Goal: Information Seeking & Learning: Find contact information

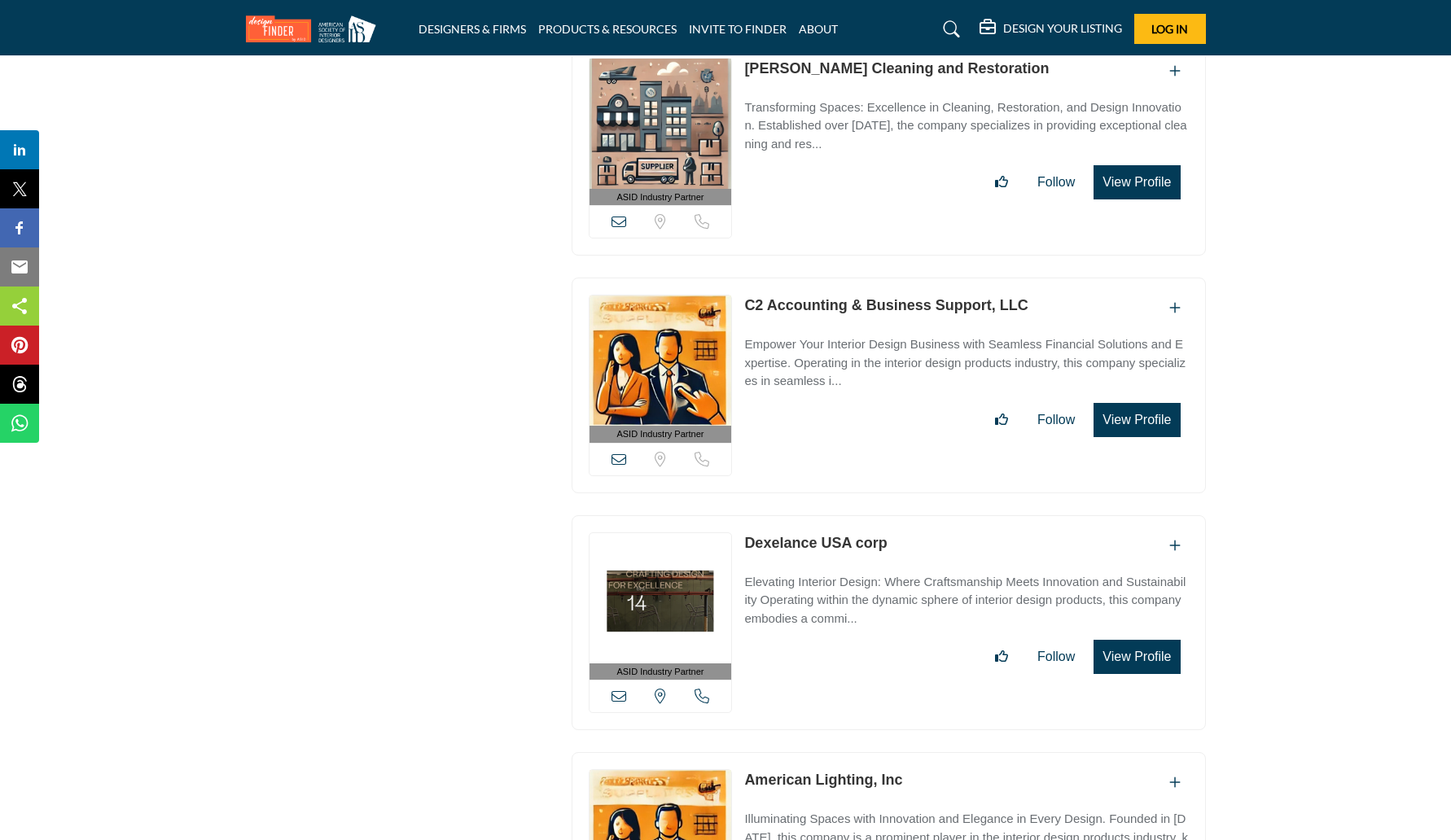
scroll to position [5400, 0]
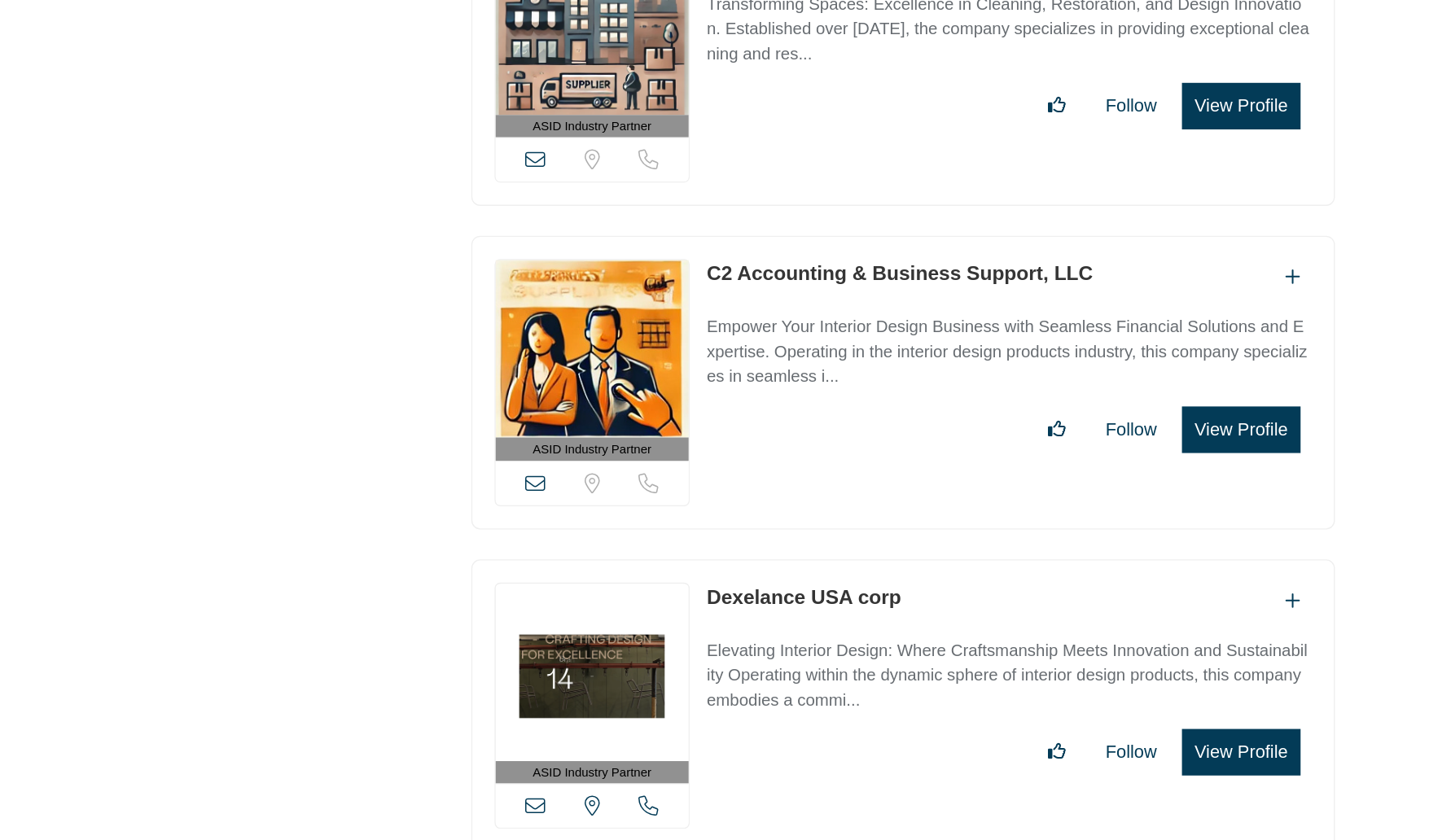
click at [773, 294] on link "C2 Accounting & Business Support, LLC" at bounding box center [886, 302] width 284 height 16
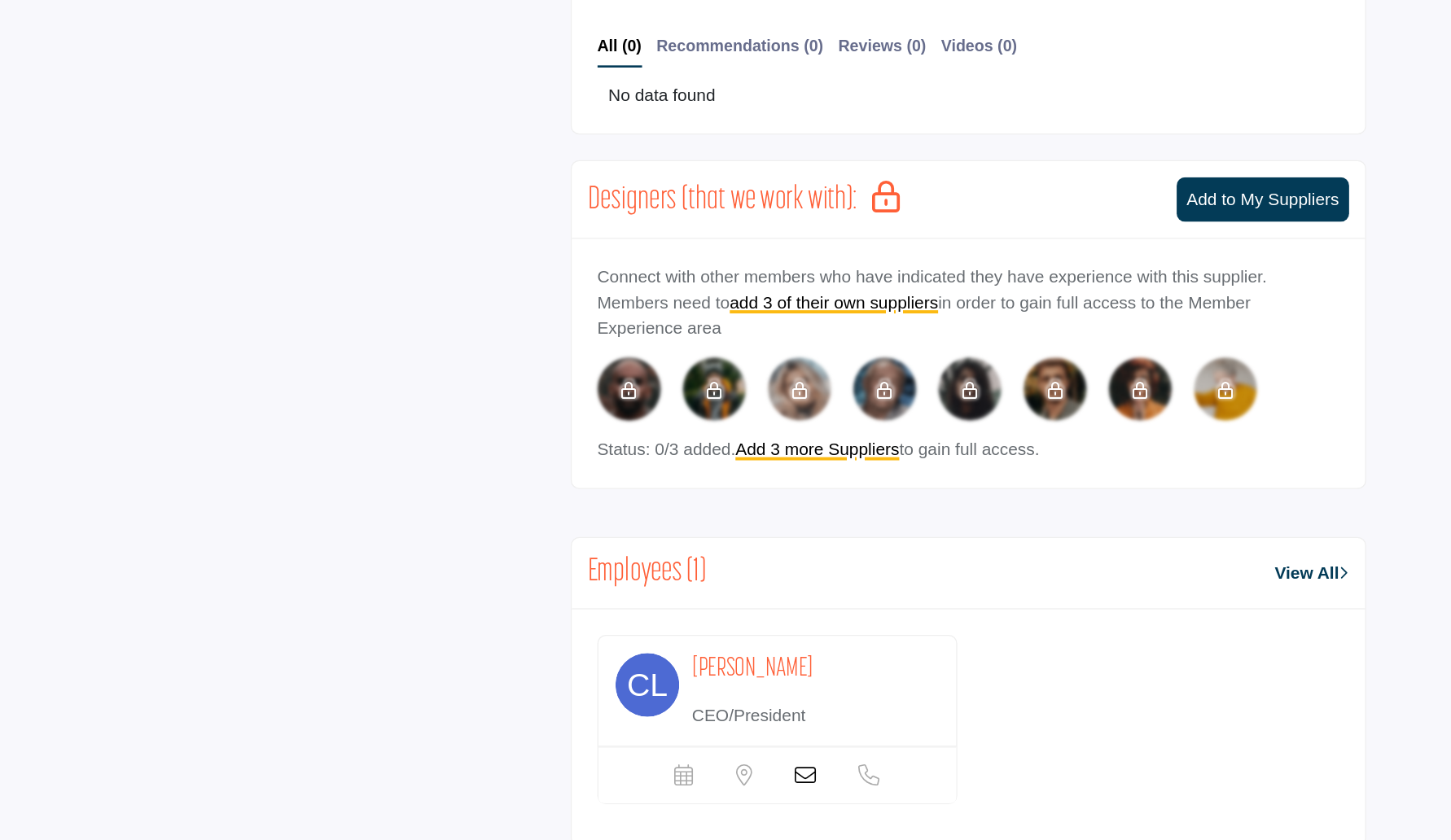
scroll to position [734, 0]
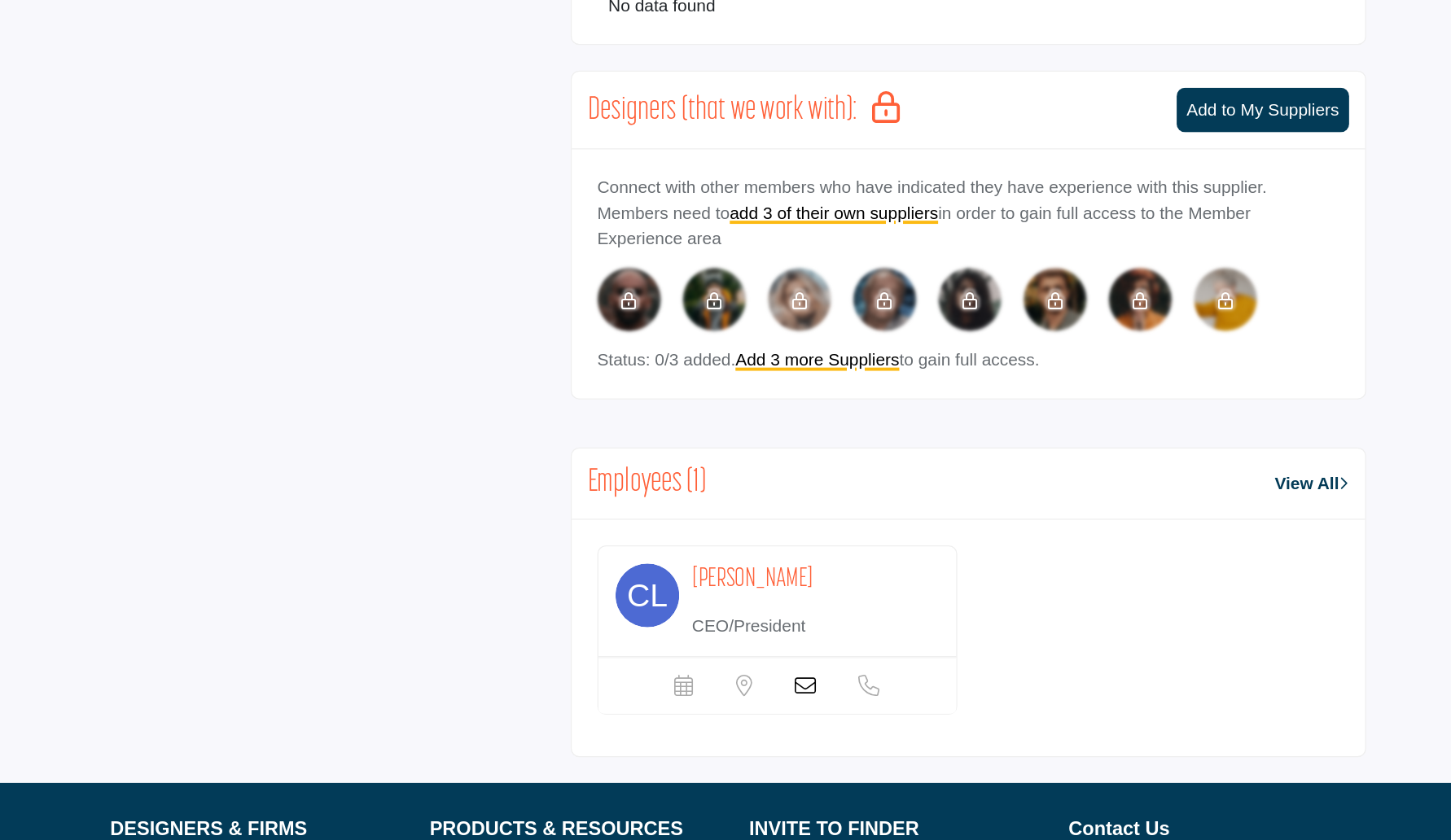
click at [775, 636] on div "Carleen Lamay" at bounding box center [785, 643] width 189 height 30
click at [745, 662] on div "Carleen Lamay CEO/President" at bounding box center [785, 657] width 189 height 58
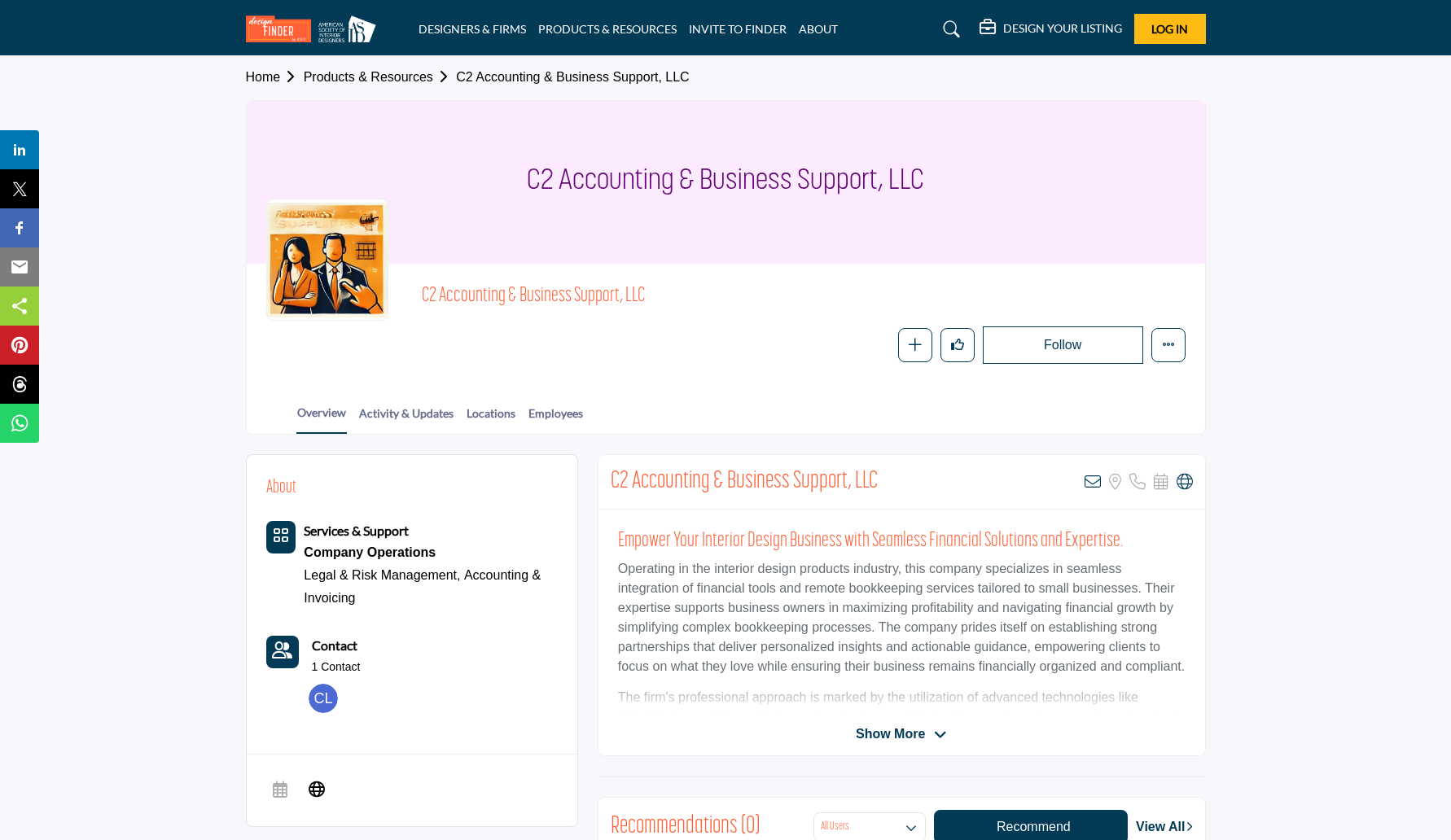
scroll to position [0, 0]
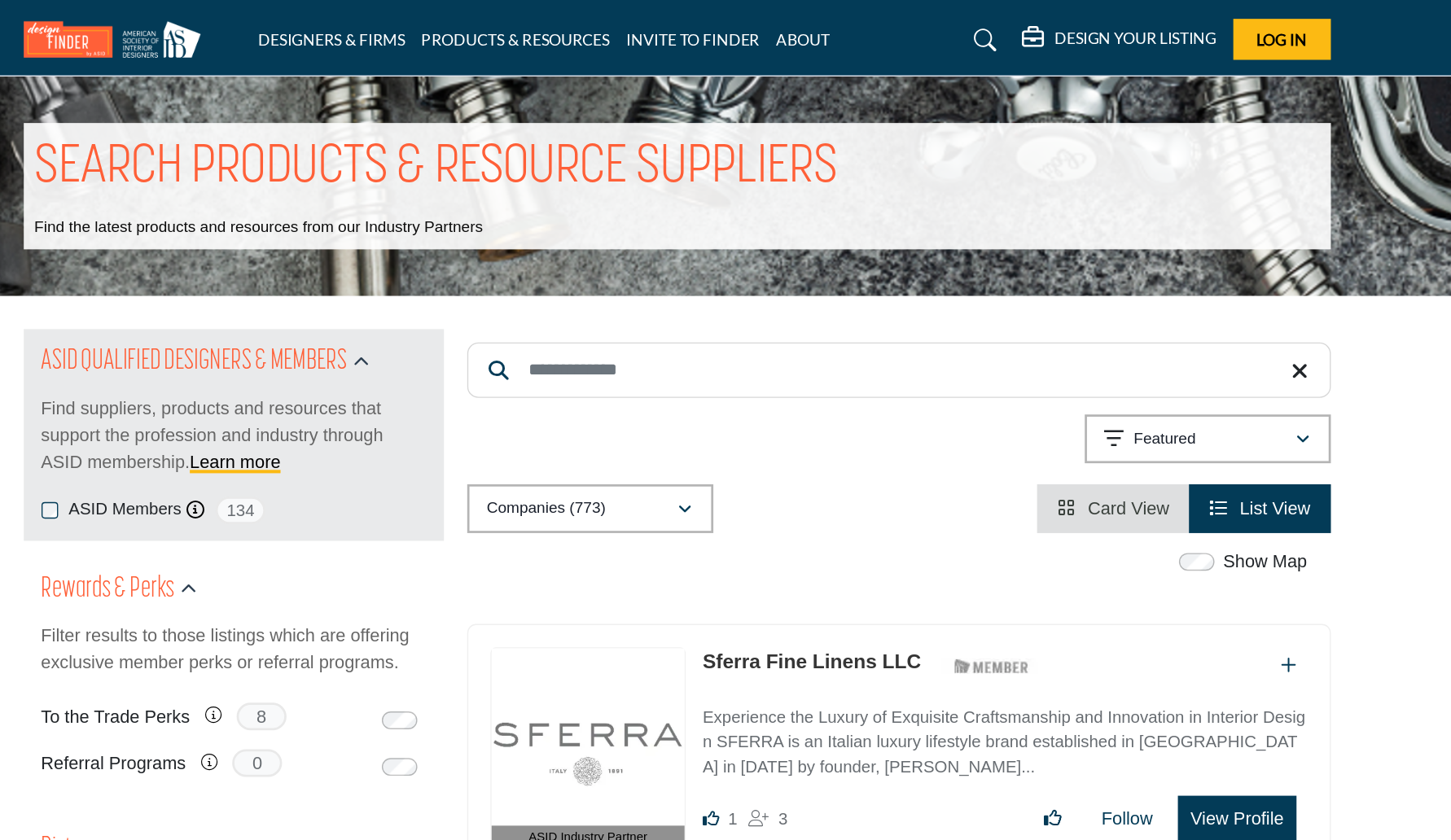
click at [694, 274] on input "Search Keyword" at bounding box center [889, 272] width 635 height 41
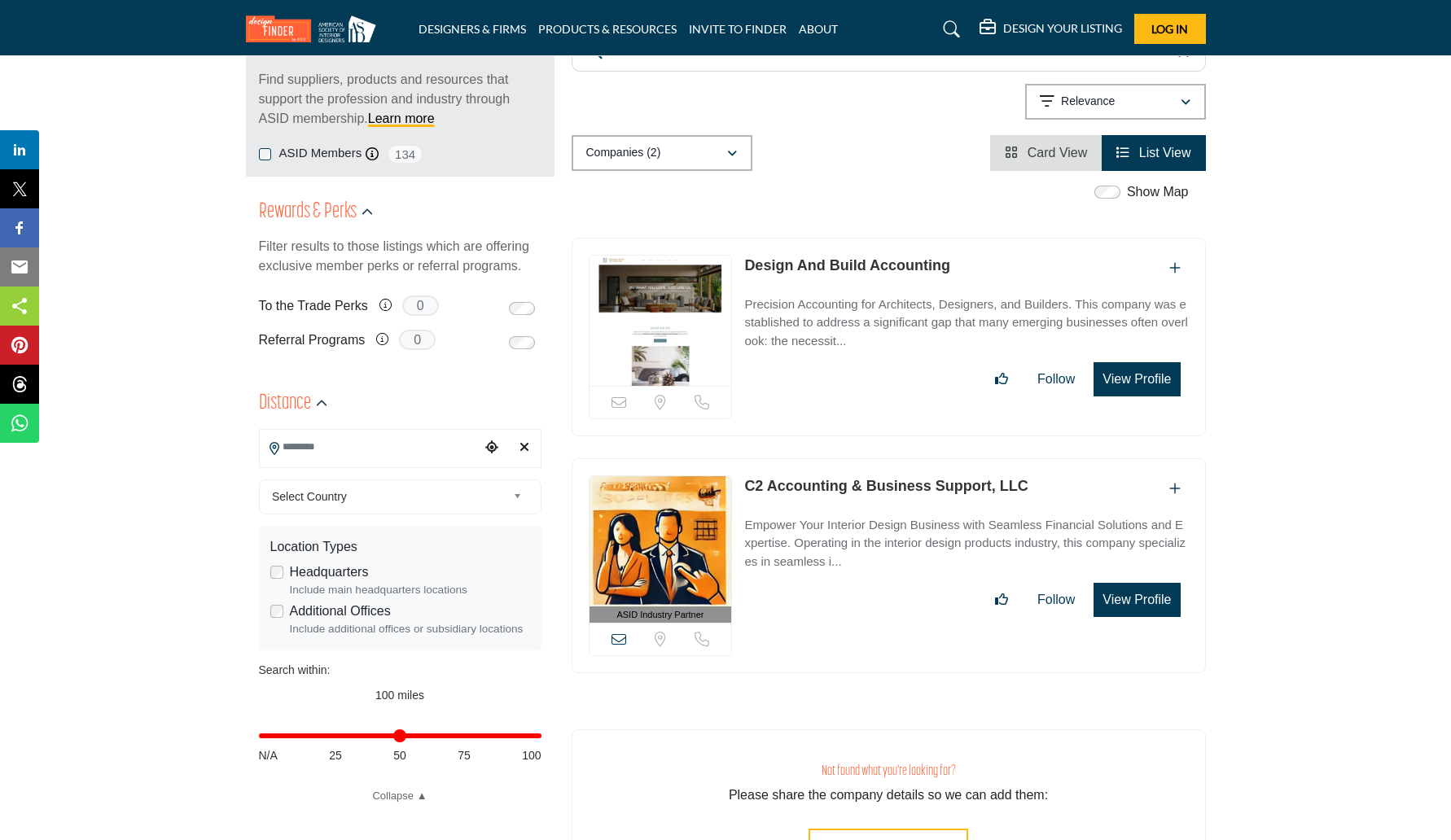
scroll to position [218, 0]
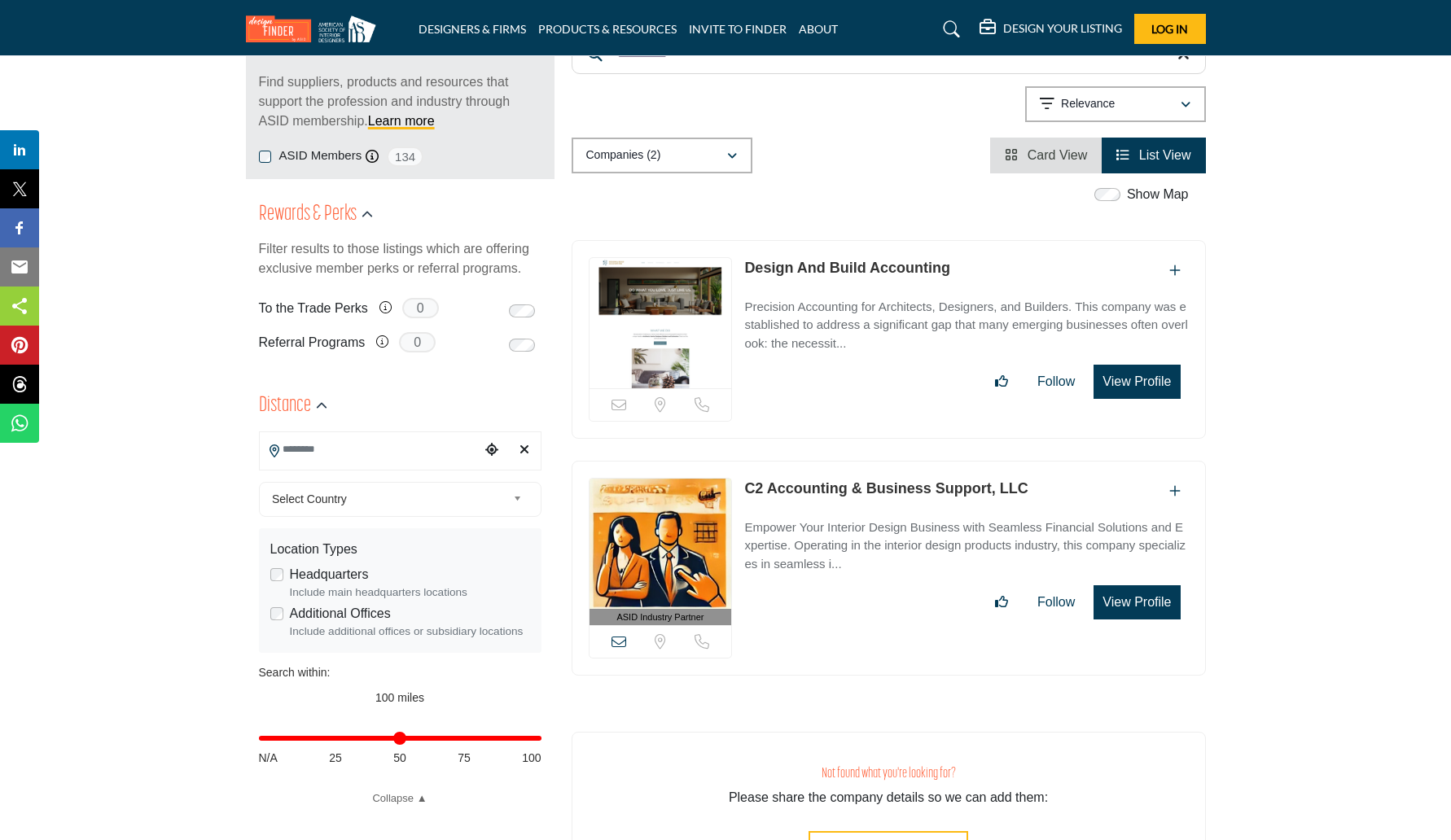
type input "**********"
click at [664, 358] on img at bounding box center [661, 323] width 142 height 130
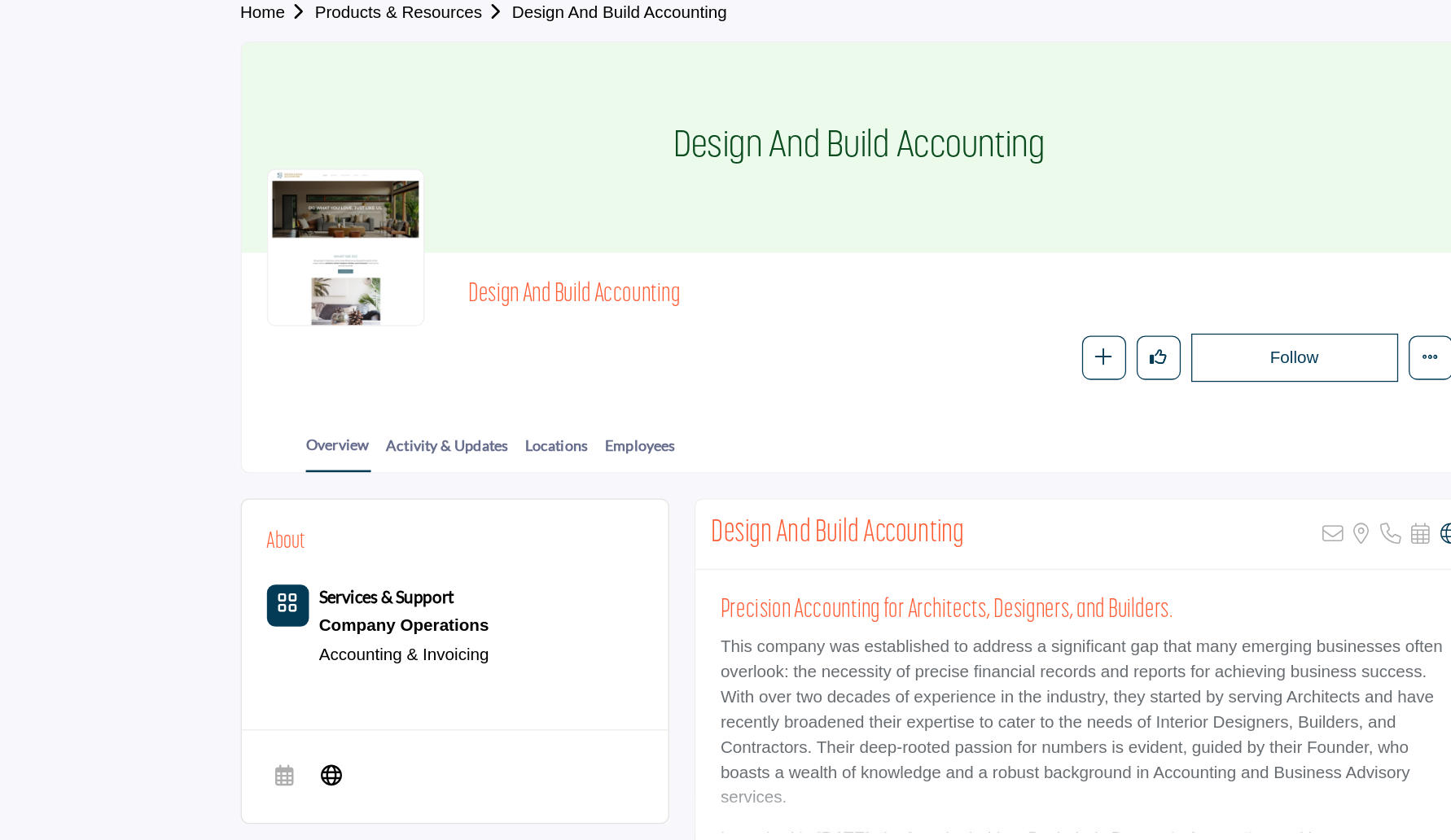
click at [323, 282] on div at bounding box center [327, 262] width 123 height 123
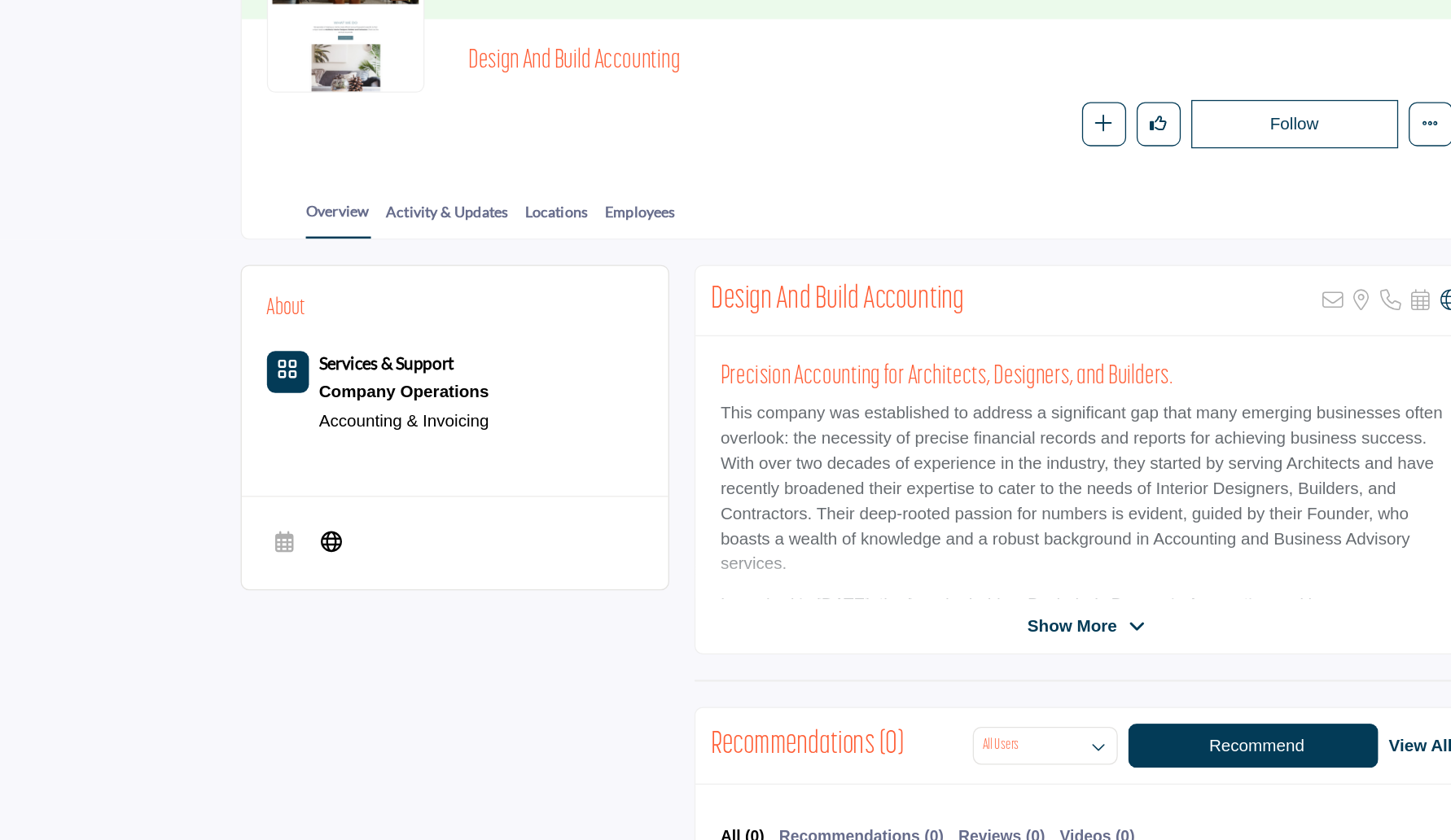
scroll to position [64, 0]
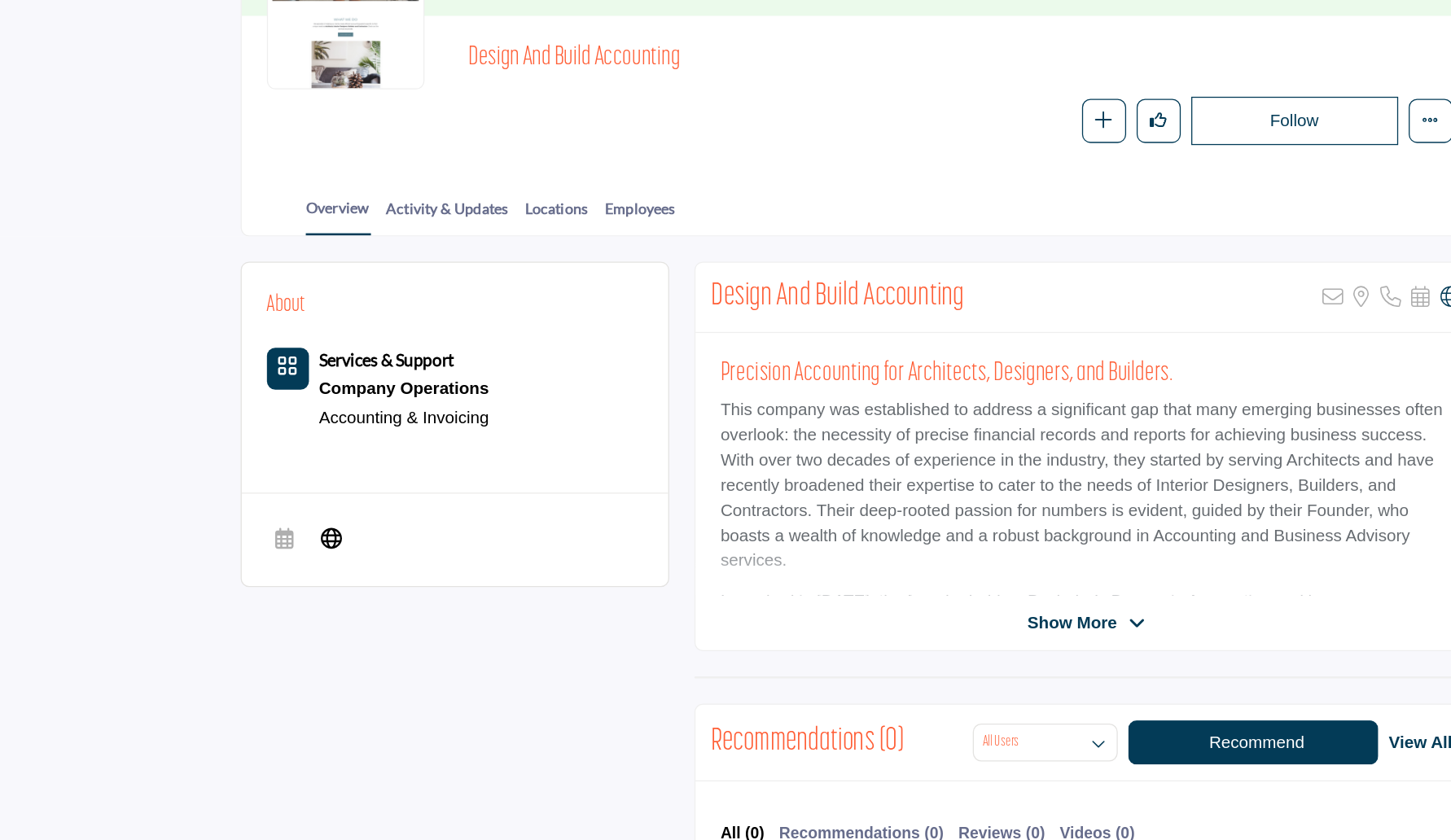
click at [896, 665] on span "Show More" at bounding box center [891, 672] width 69 height 20
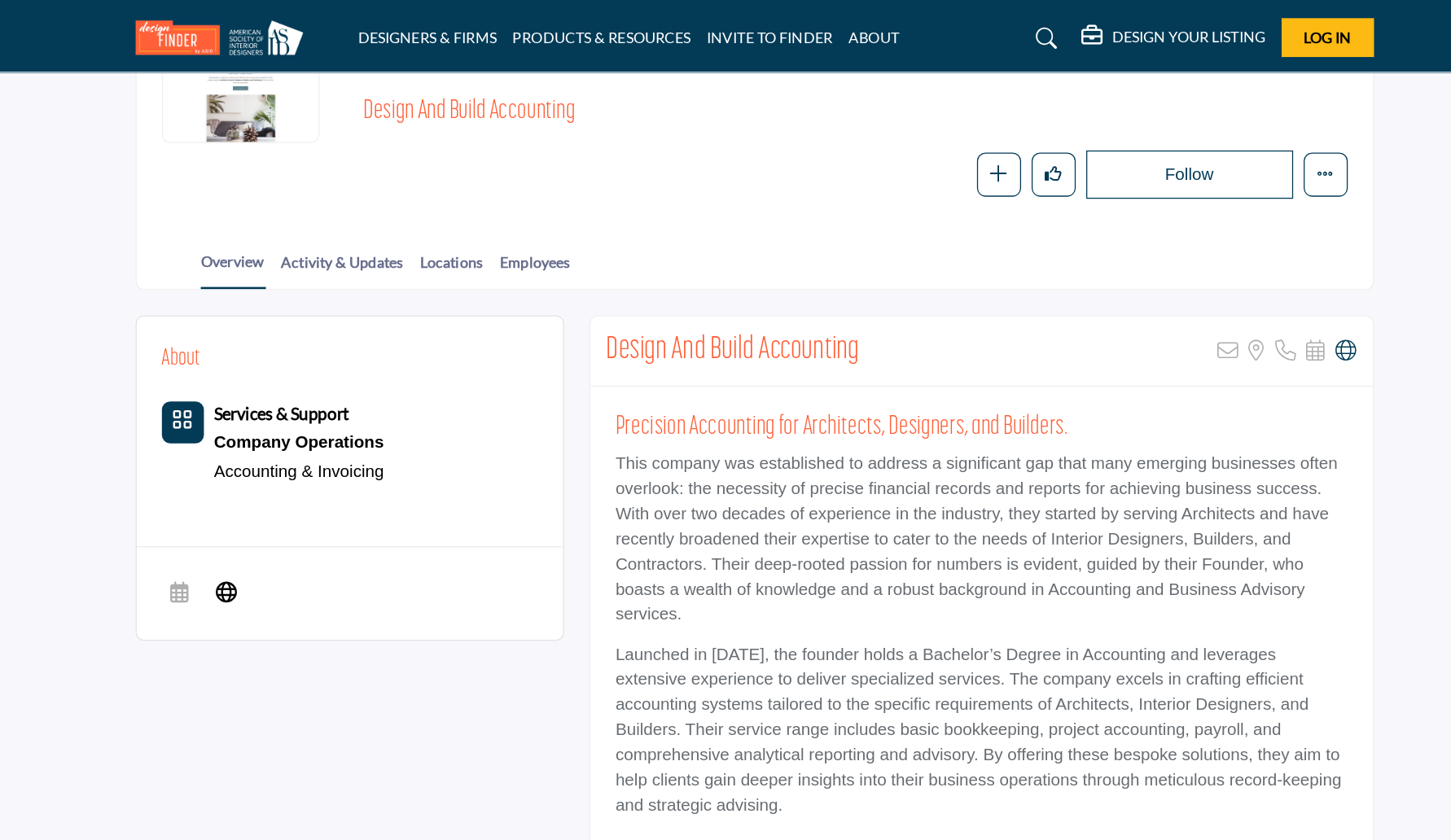
scroll to position [0, 0]
